Goal: Task Accomplishment & Management: Complete application form

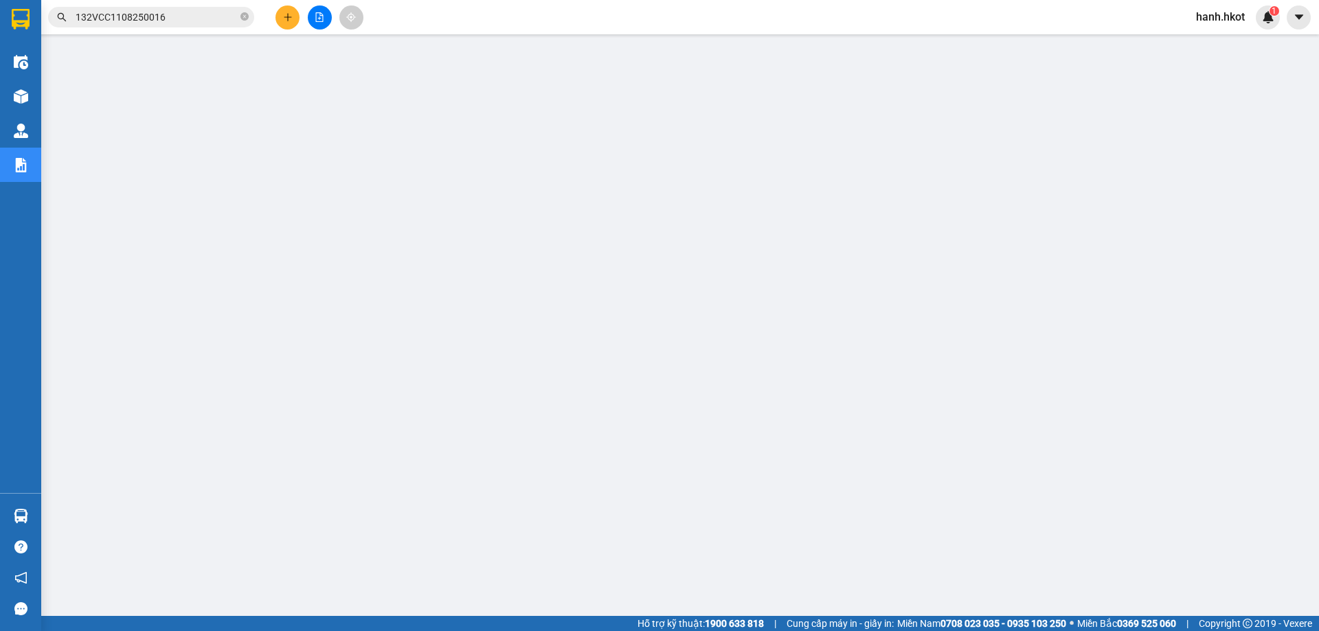
click at [150, 10] on input "132VCC1108250016" at bounding box center [157, 17] width 162 height 15
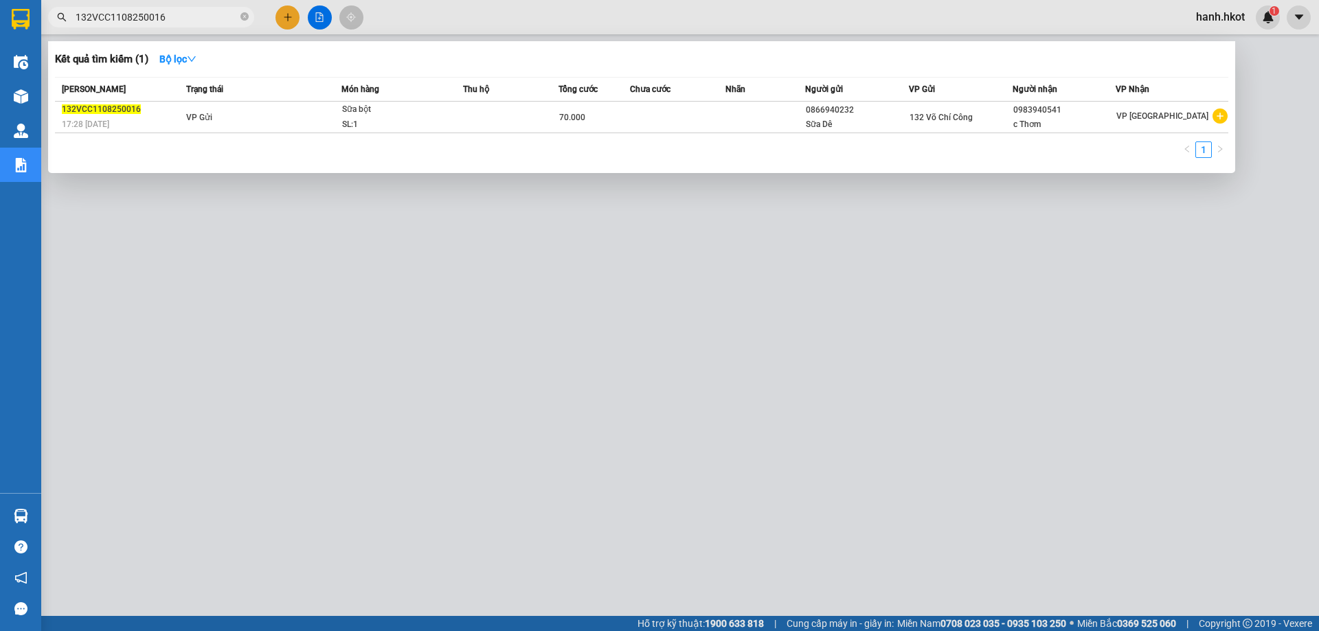
click at [150, 10] on input "132VCC1108250016" at bounding box center [157, 17] width 162 height 15
paste input "408250082"
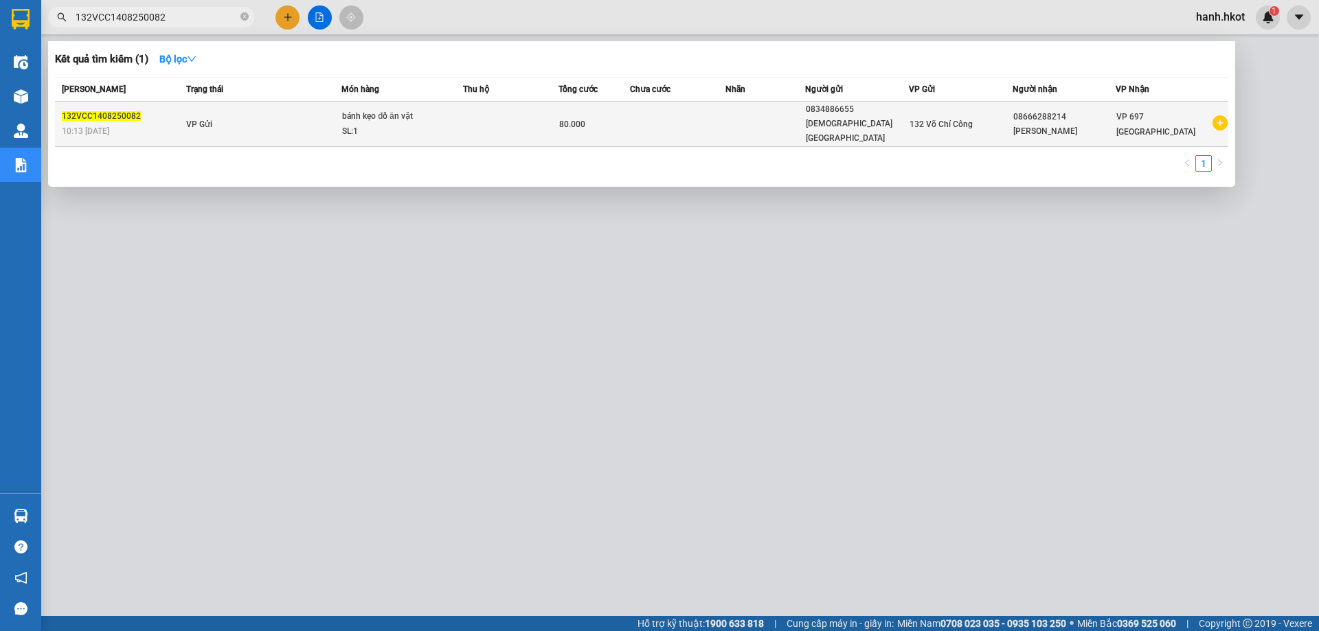
type input "132VCC1408250082"
click at [593, 118] on div "80.000" at bounding box center [594, 124] width 70 height 15
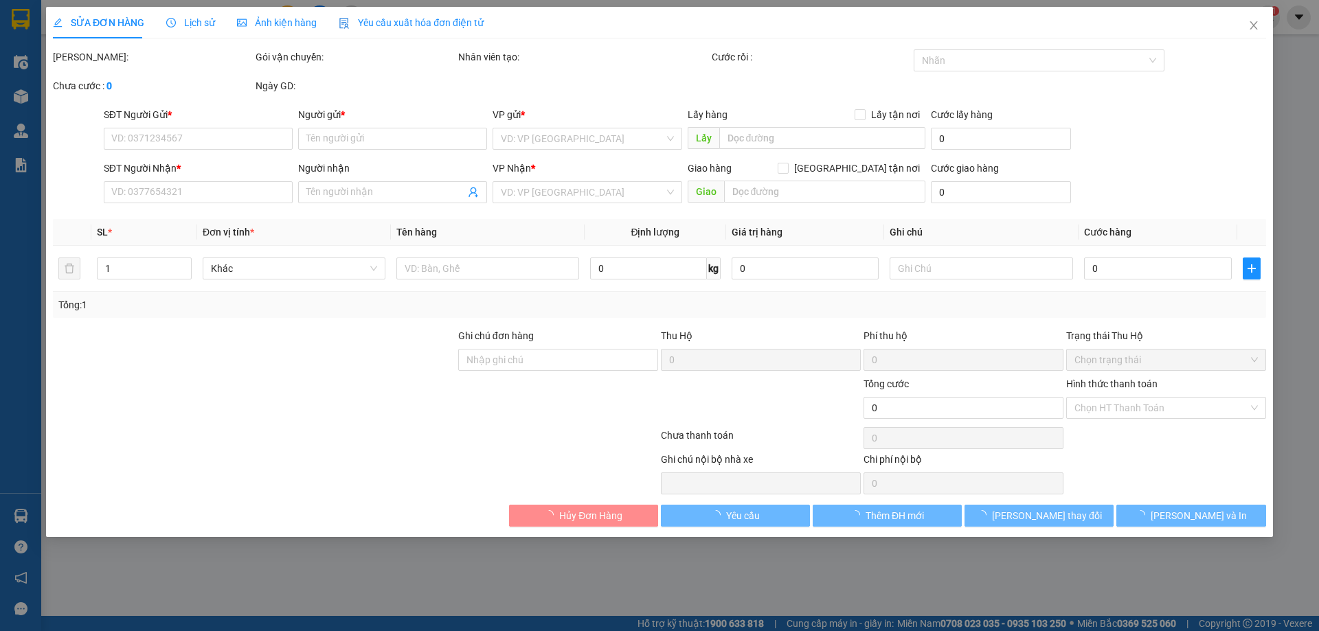
type input "0834886655"
type input "[DEMOGRAPHIC_DATA] [GEOGRAPHIC_DATA]"
type input "08666288214"
type input "[PERSON_NAME]"
type input "80.000"
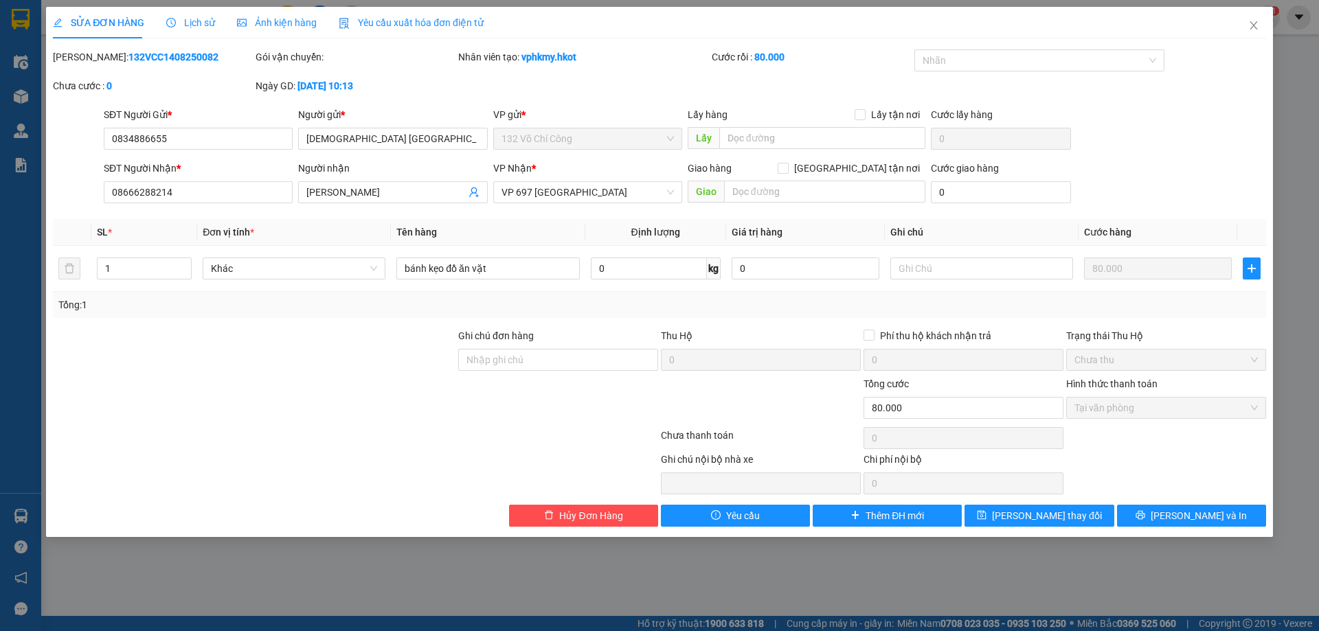
click at [194, 28] on span "Lịch sử" at bounding box center [190, 22] width 49 height 11
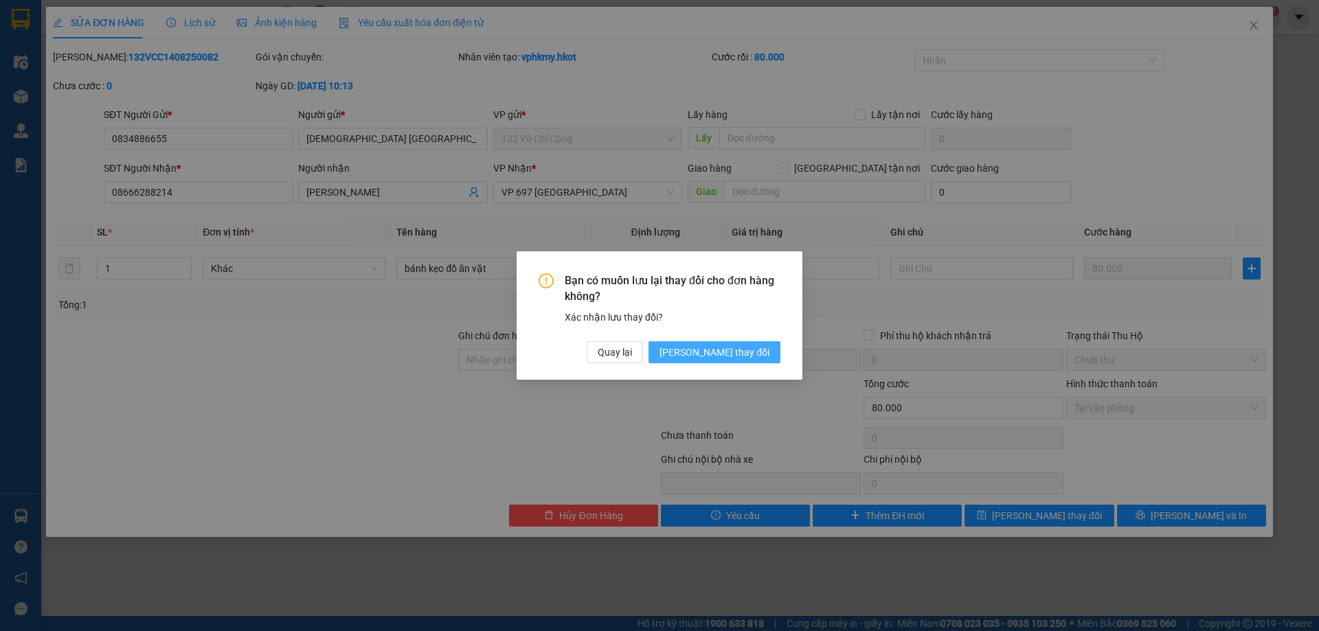
click at [743, 354] on span "[PERSON_NAME] thay đổi" at bounding box center [715, 352] width 110 height 15
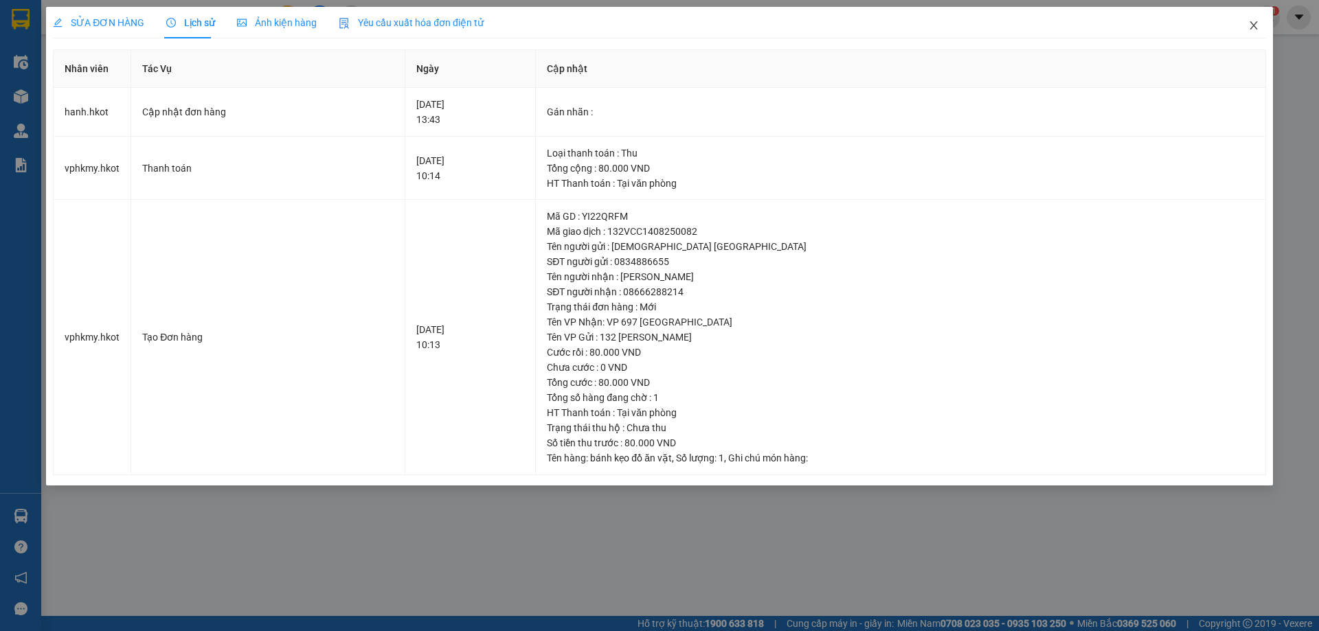
click at [1258, 27] on icon "close" at bounding box center [1253, 25] width 11 height 11
